Goal: Complete application form: Complete application form

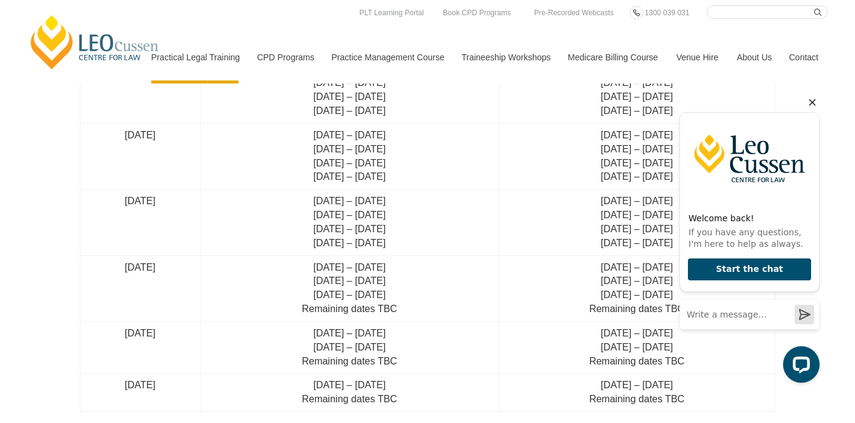
click at [813, 106] on icon "Hide greeting" at bounding box center [812, 102] width 15 height 15
